Goal: Information Seeking & Learning: Learn about a topic

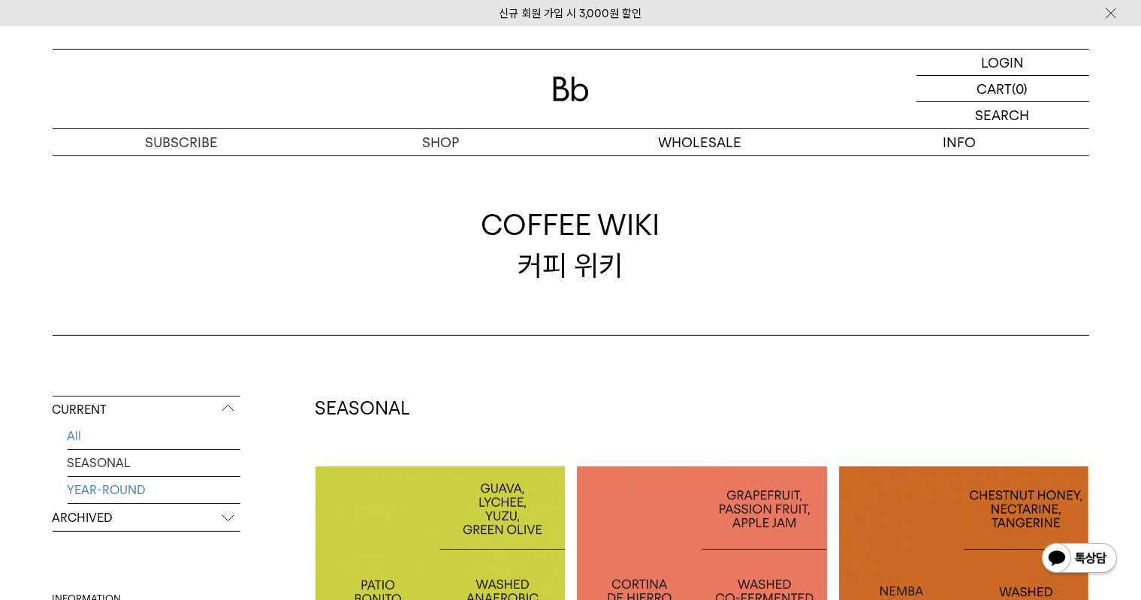
click at [142, 487] on link "YEAR-ROUND" at bounding box center [154, 490] width 173 height 26
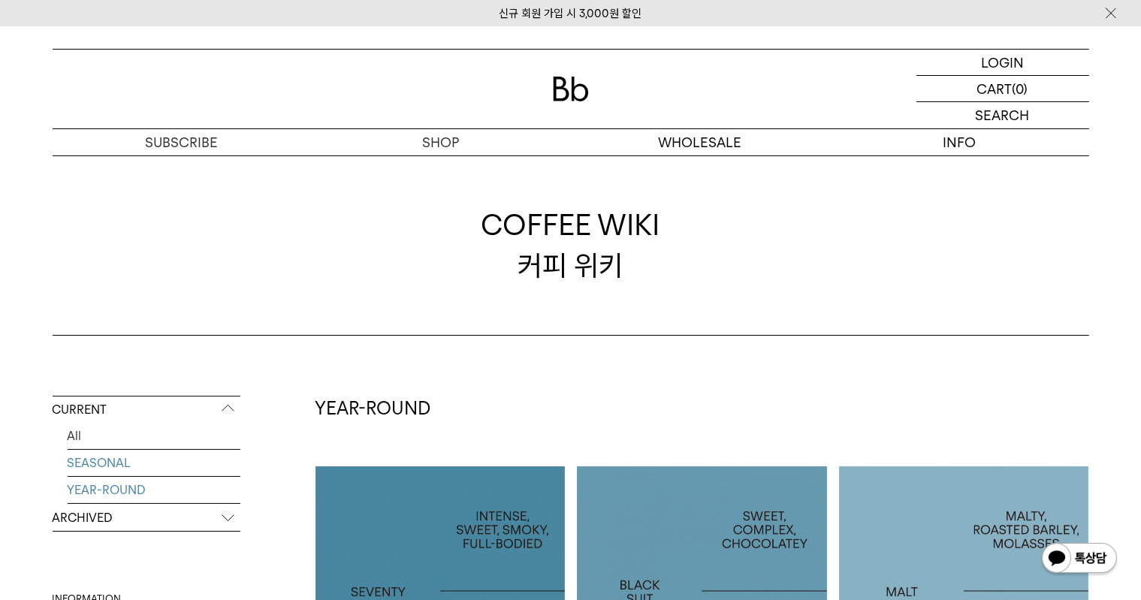
click at [143, 466] on link "SEASONAL" at bounding box center [154, 463] width 173 height 26
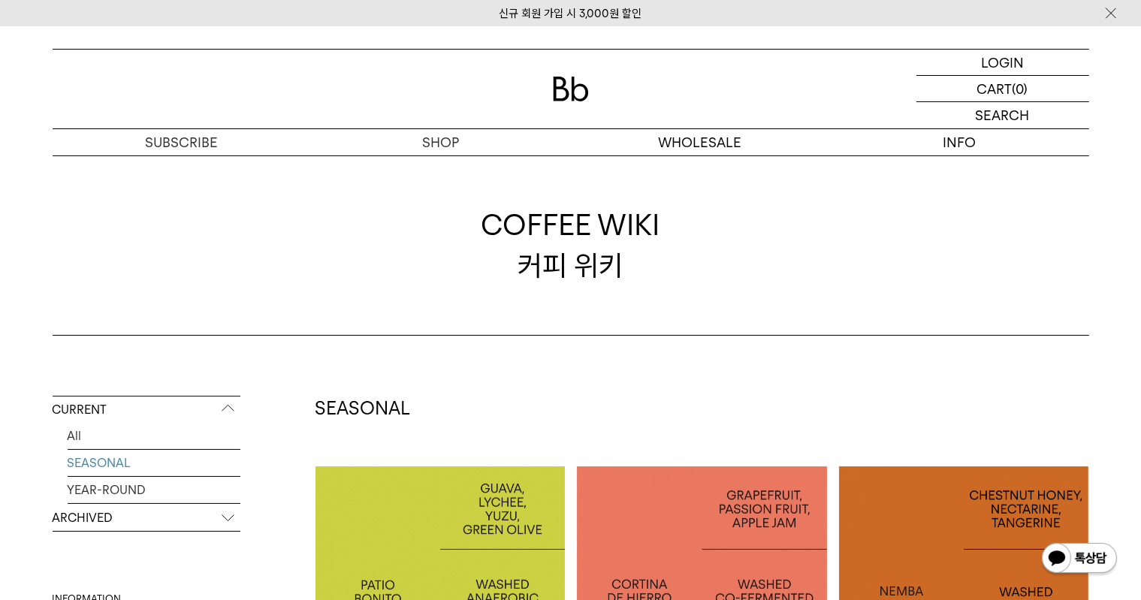
click at [106, 522] on p "ARCHIVED" at bounding box center [147, 518] width 188 height 27
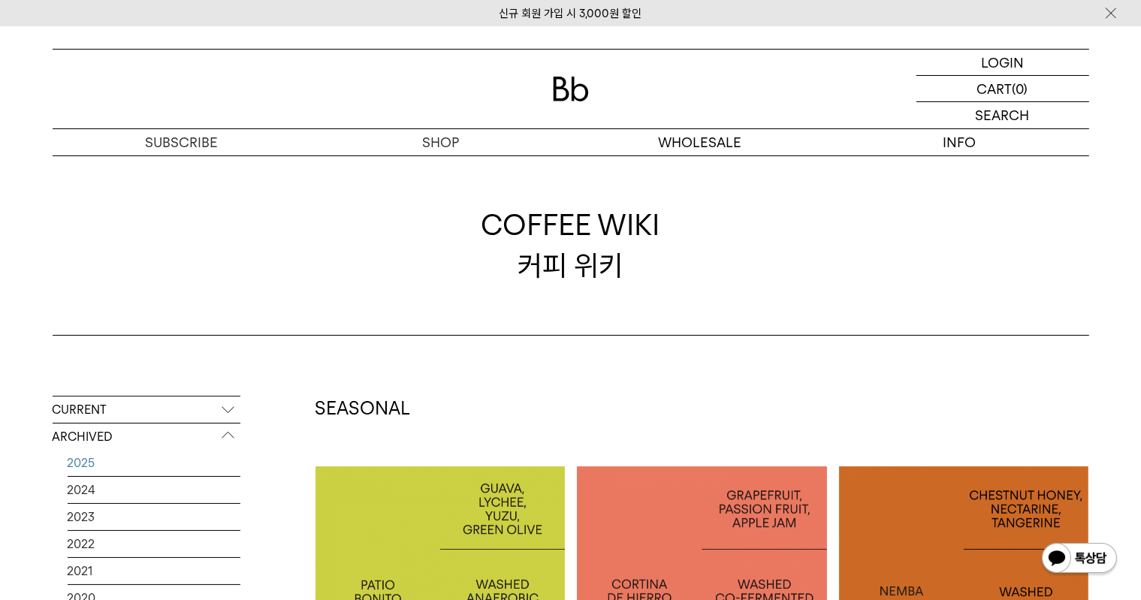
click at [113, 469] on link "2025" at bounding box center [154, 463] width 173 height 26
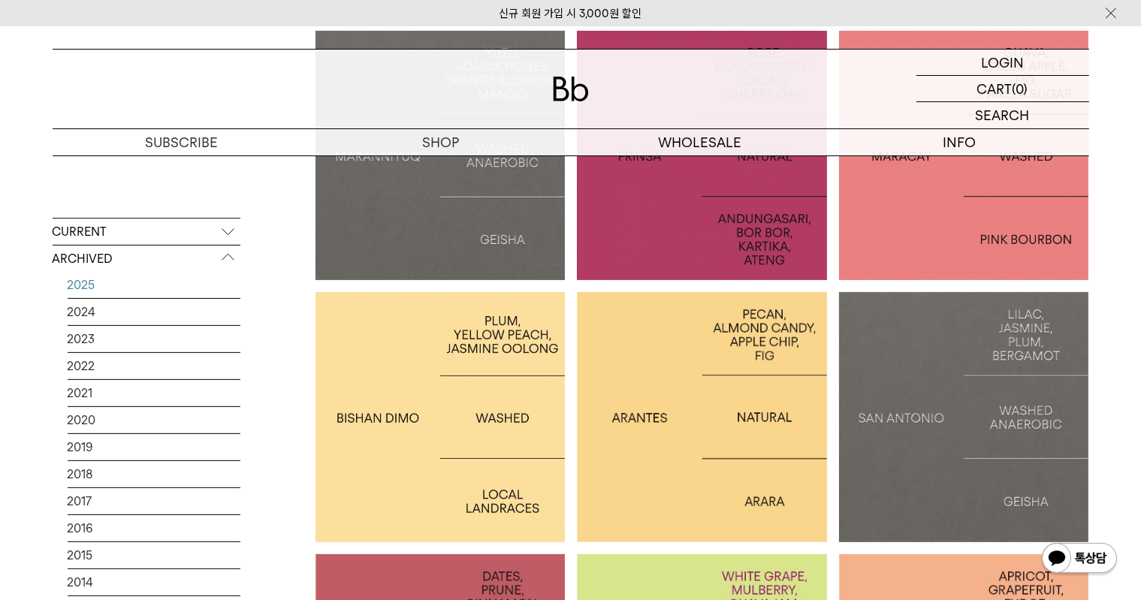
scroll to position [526, 0]
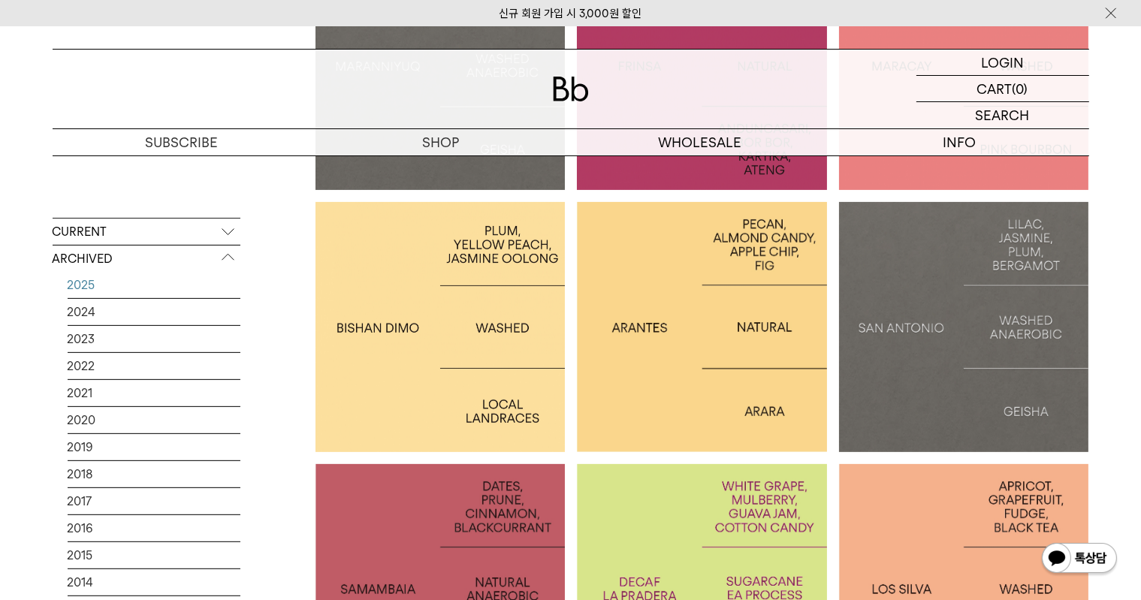
click at [488, 335] on p "ETHIOPIA [PERSON_NAME]" at bounding box center [440, 327] width 250 height 22
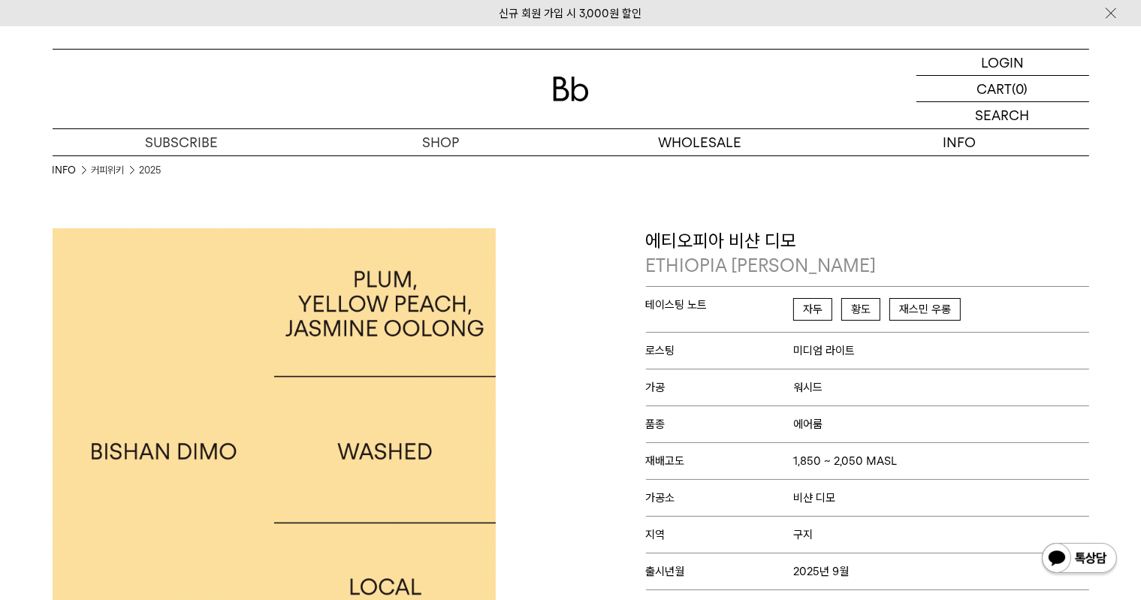
scroll to position [75, 0]
